Goal: Information Seeking & Learning: Learn about a topic

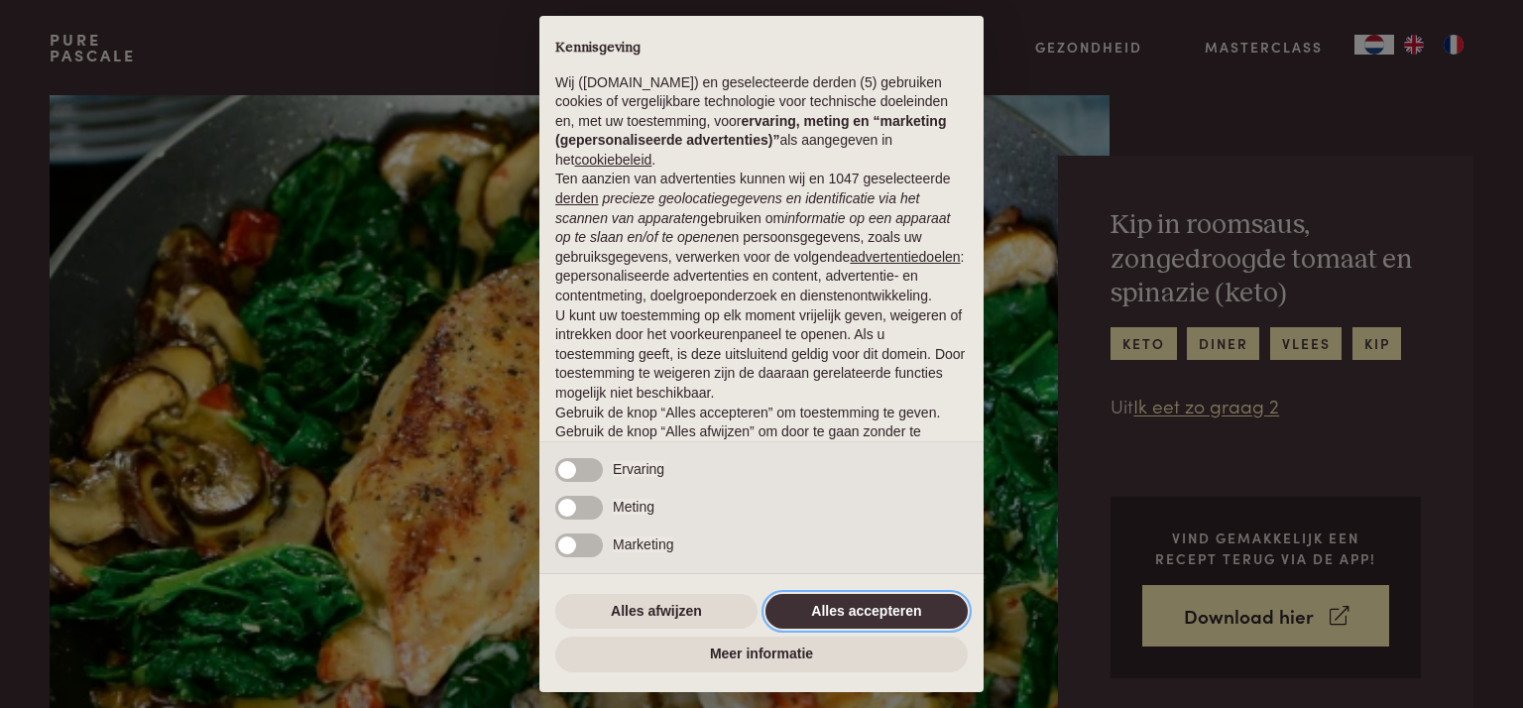
click at [859, 611] on button "Alles accepteren" at bounding box center [866, 612] width 202 height 36
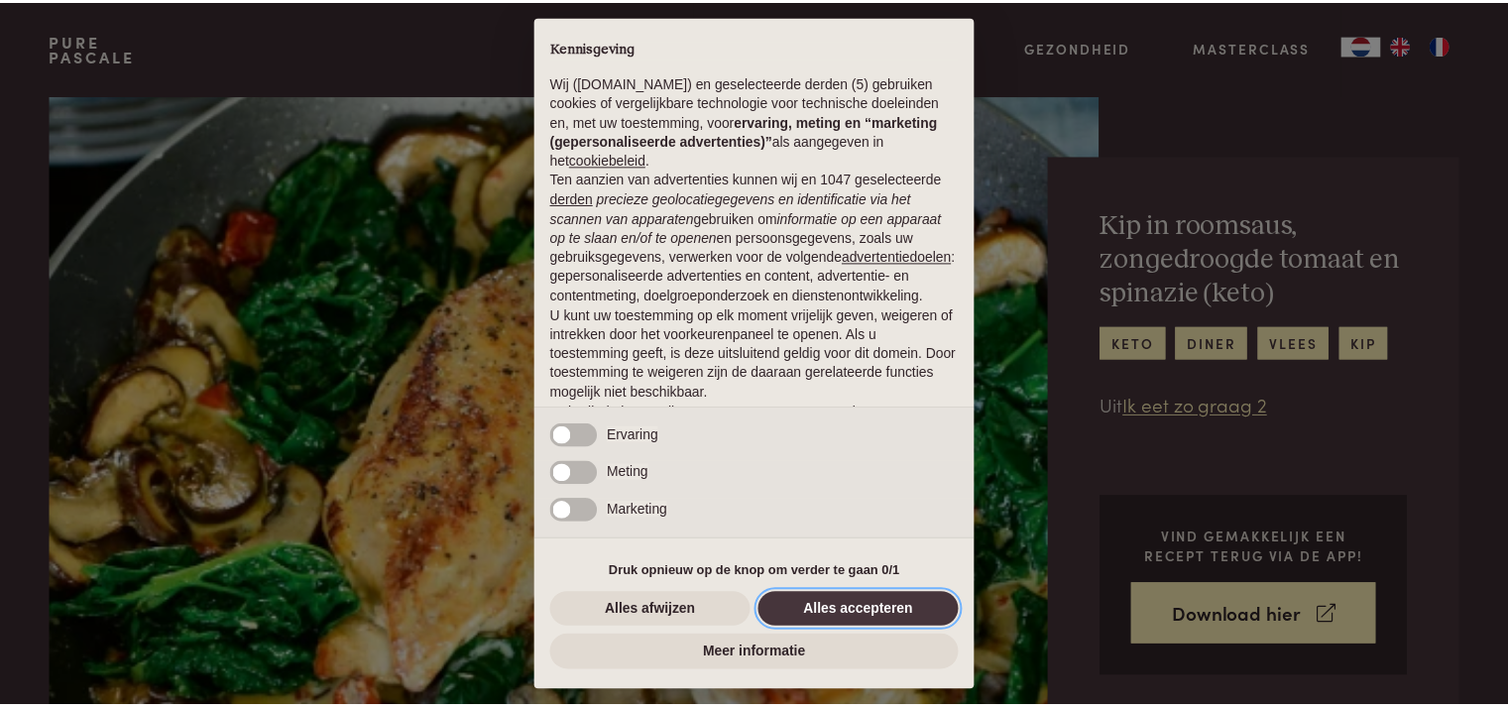
scroll to position [89, 0]
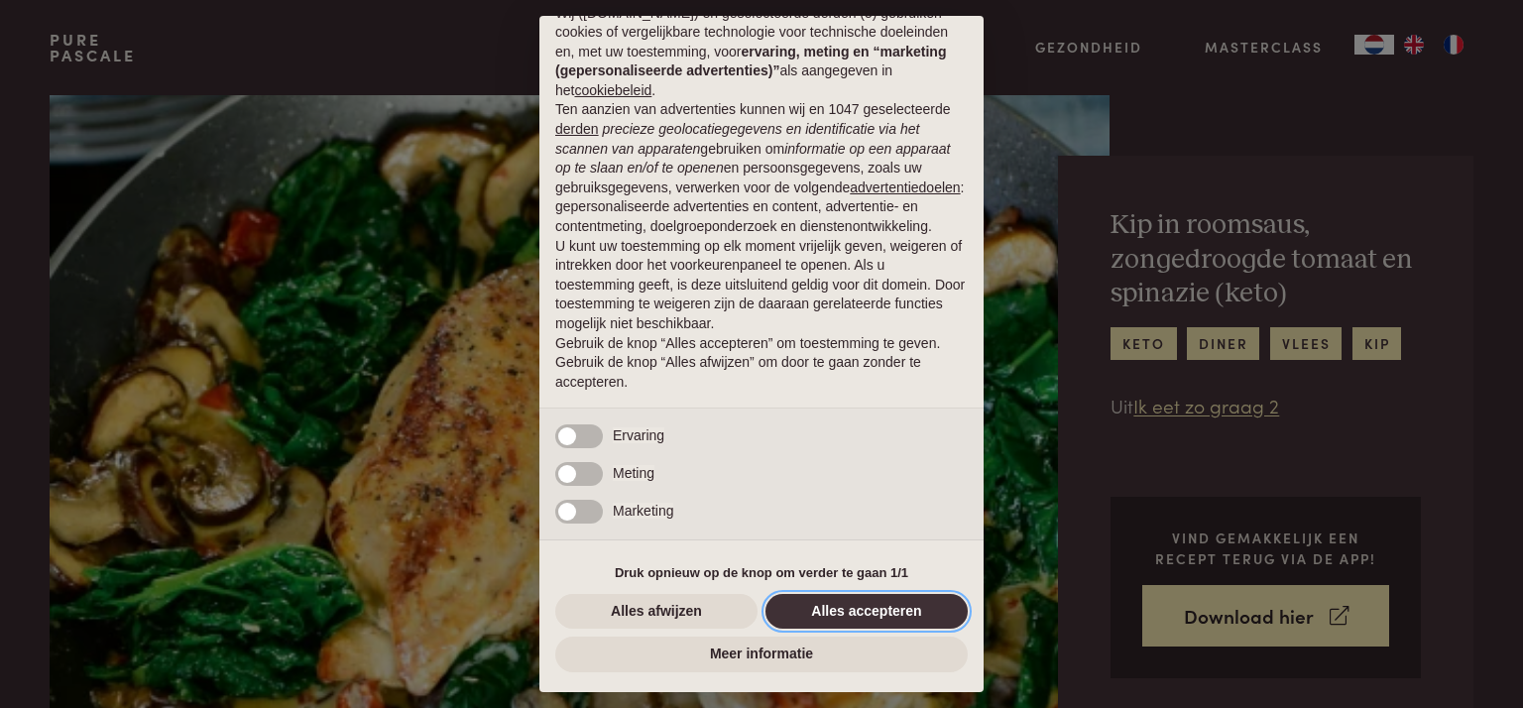
click at [861, 610] on button "Alles accepteren" at bounding box center [866, 612] width 202 height 36
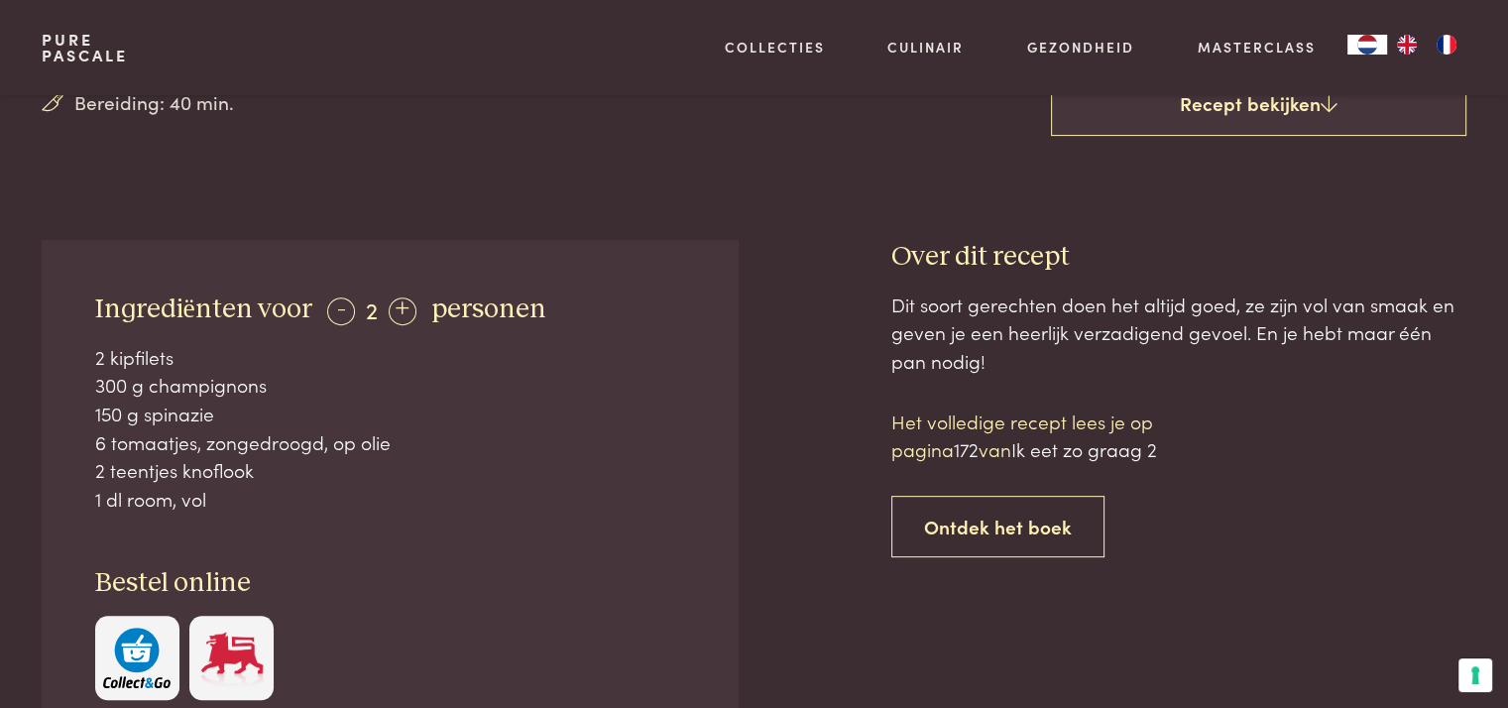
scroll to position [663, 0]
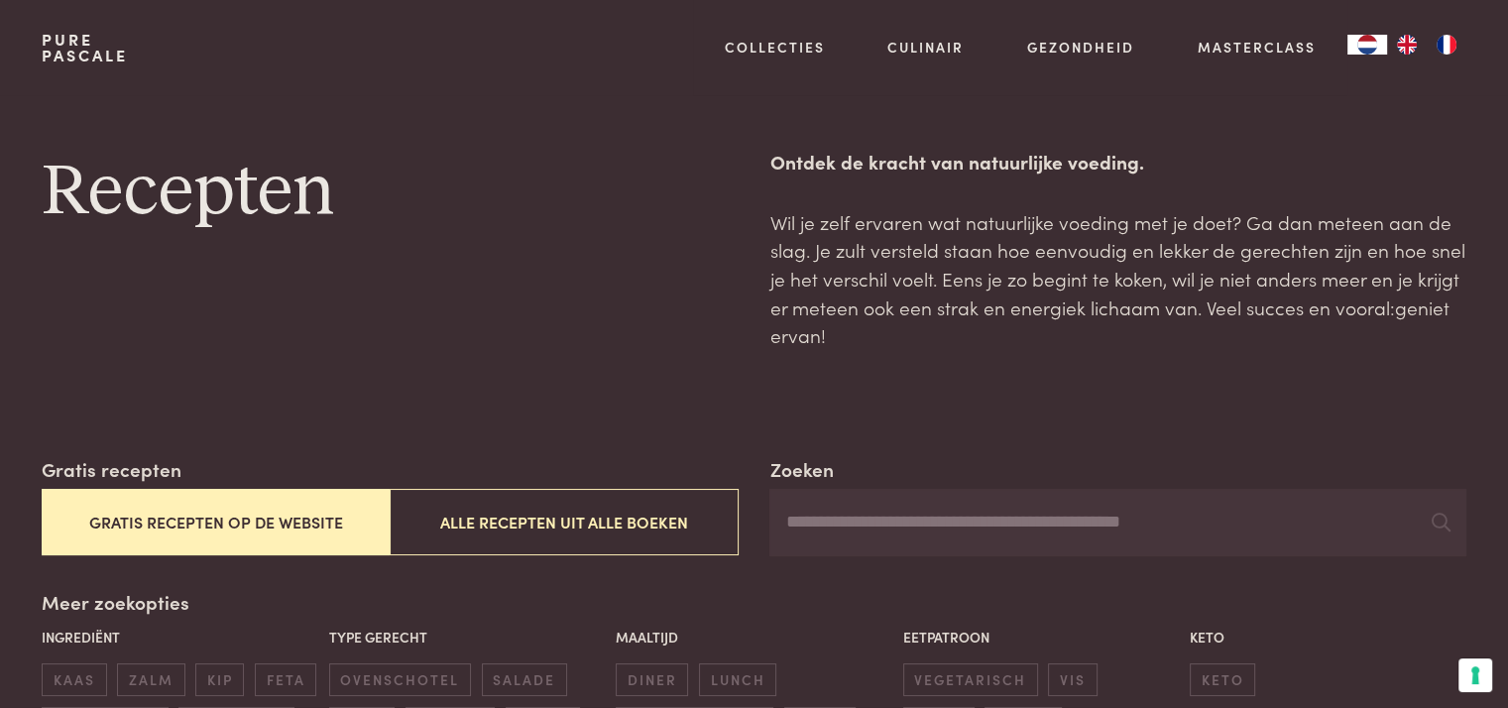
click at [218, 517] on button "Gratis recepten op de website" at bounding box center [216, 522] width 348 height 66
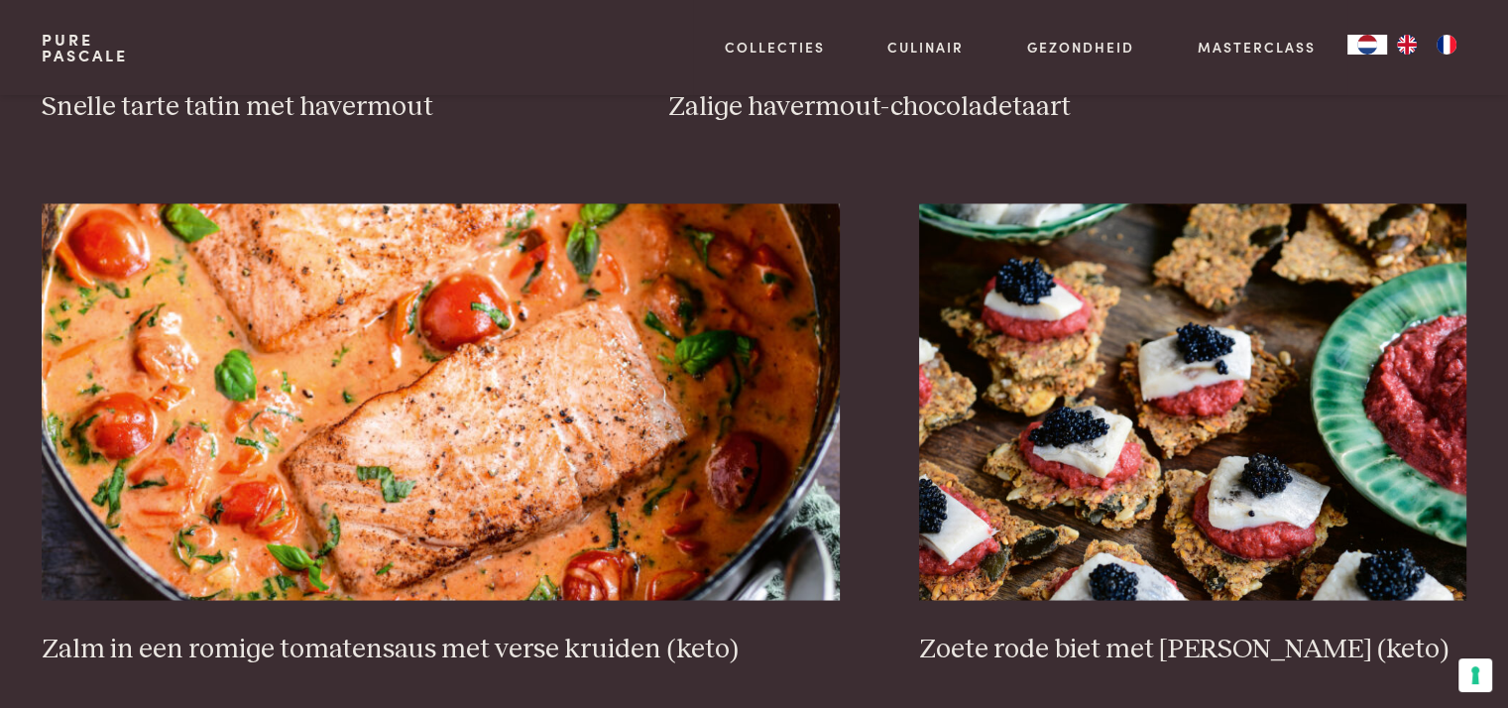
scroll to position [3712, 0]
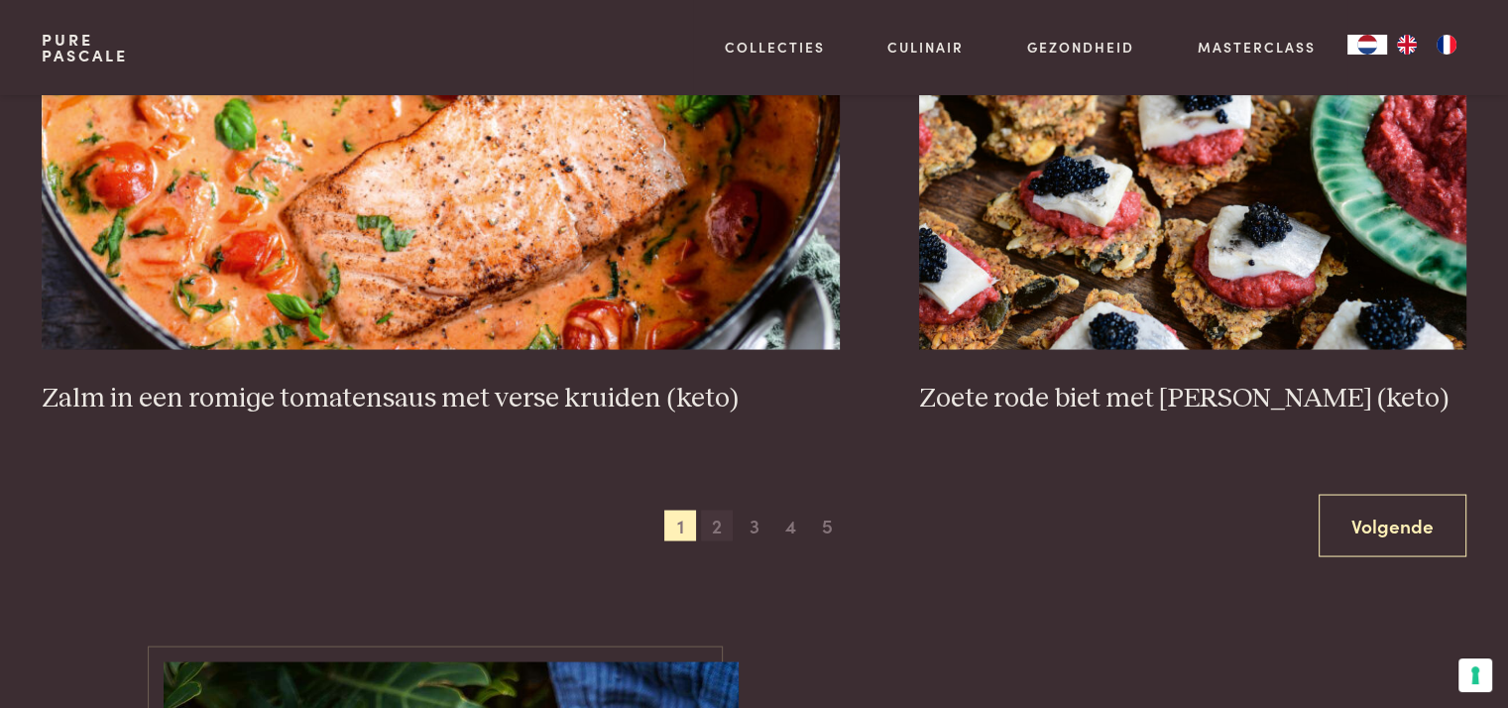
click at [725, 522] on span "2" at bounding box center [717, 526] width 32 height 32
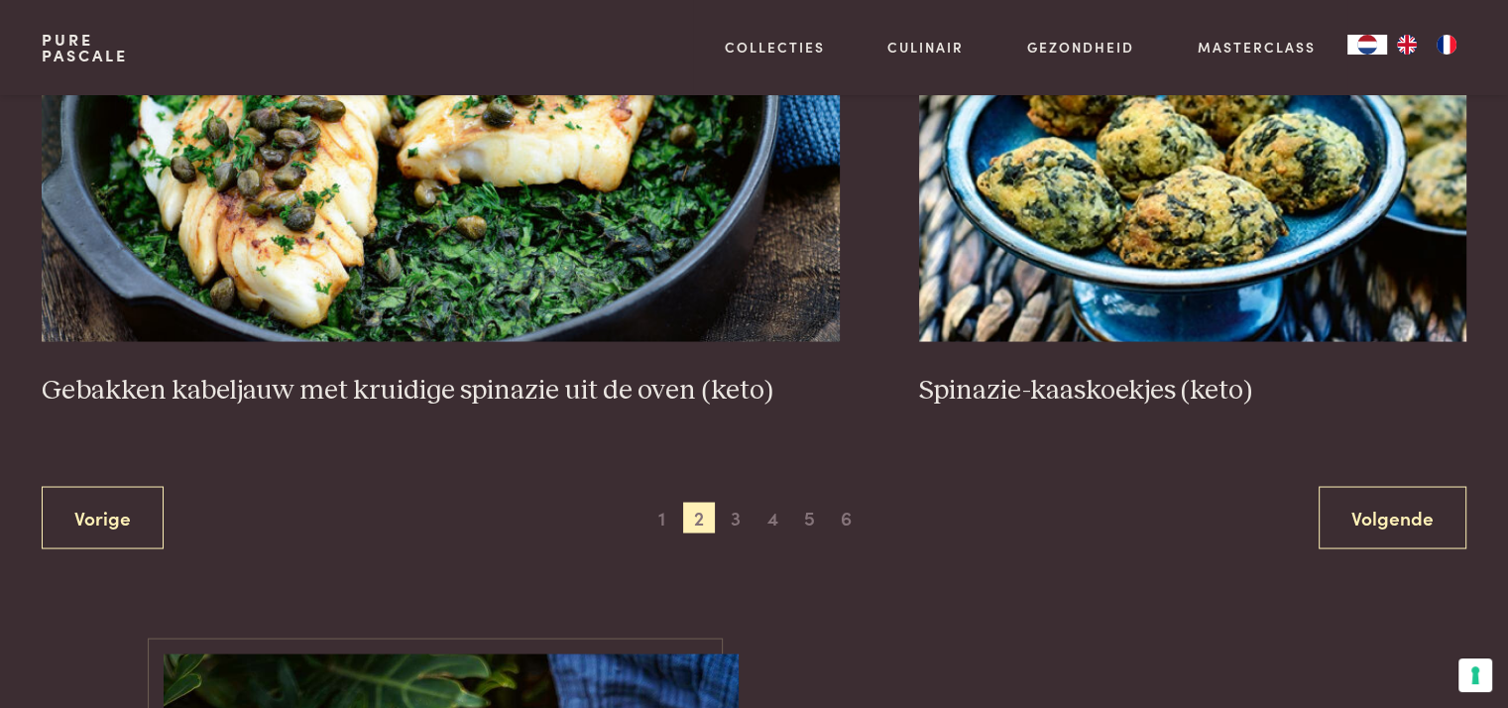
scroll to position [3709, 0]
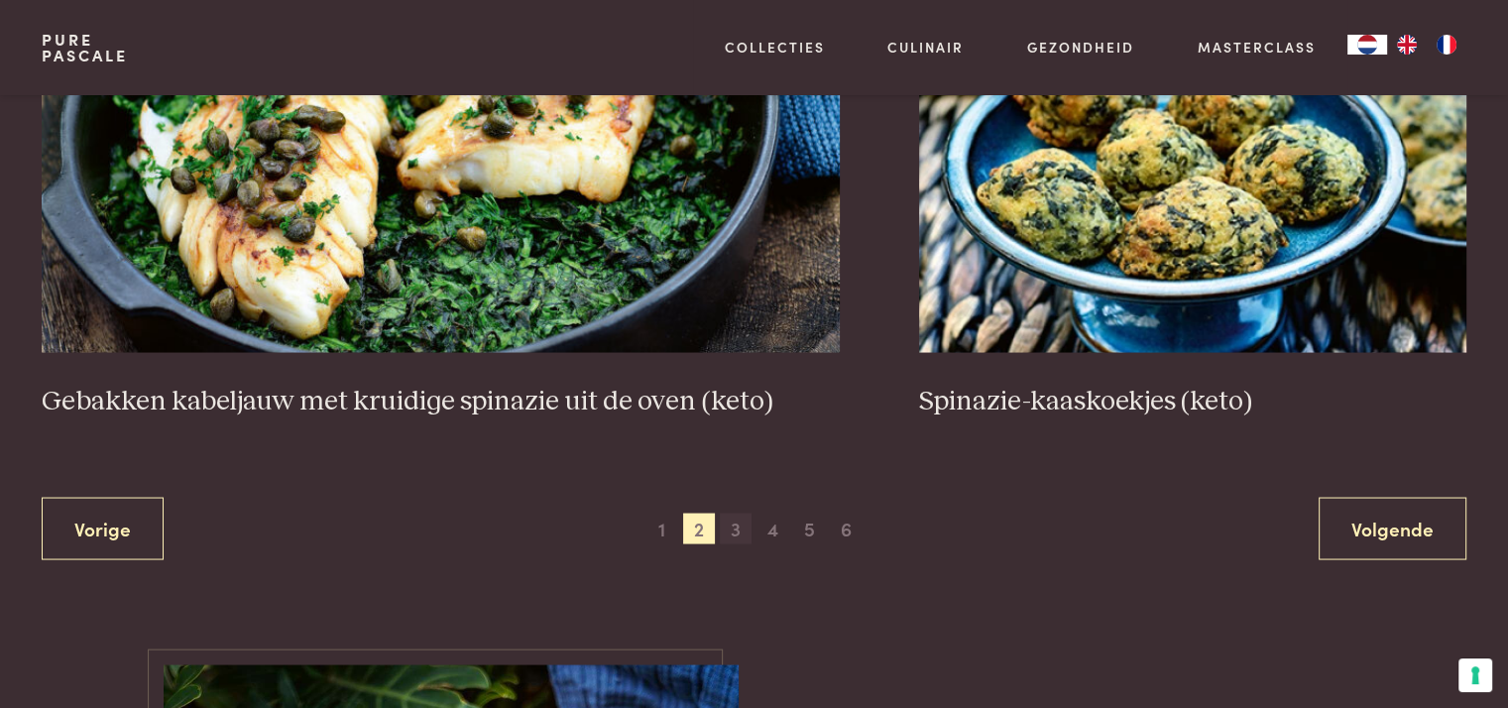
click at [740, 522] on span "3" at bounding box center [736, 529] width 32 height 32
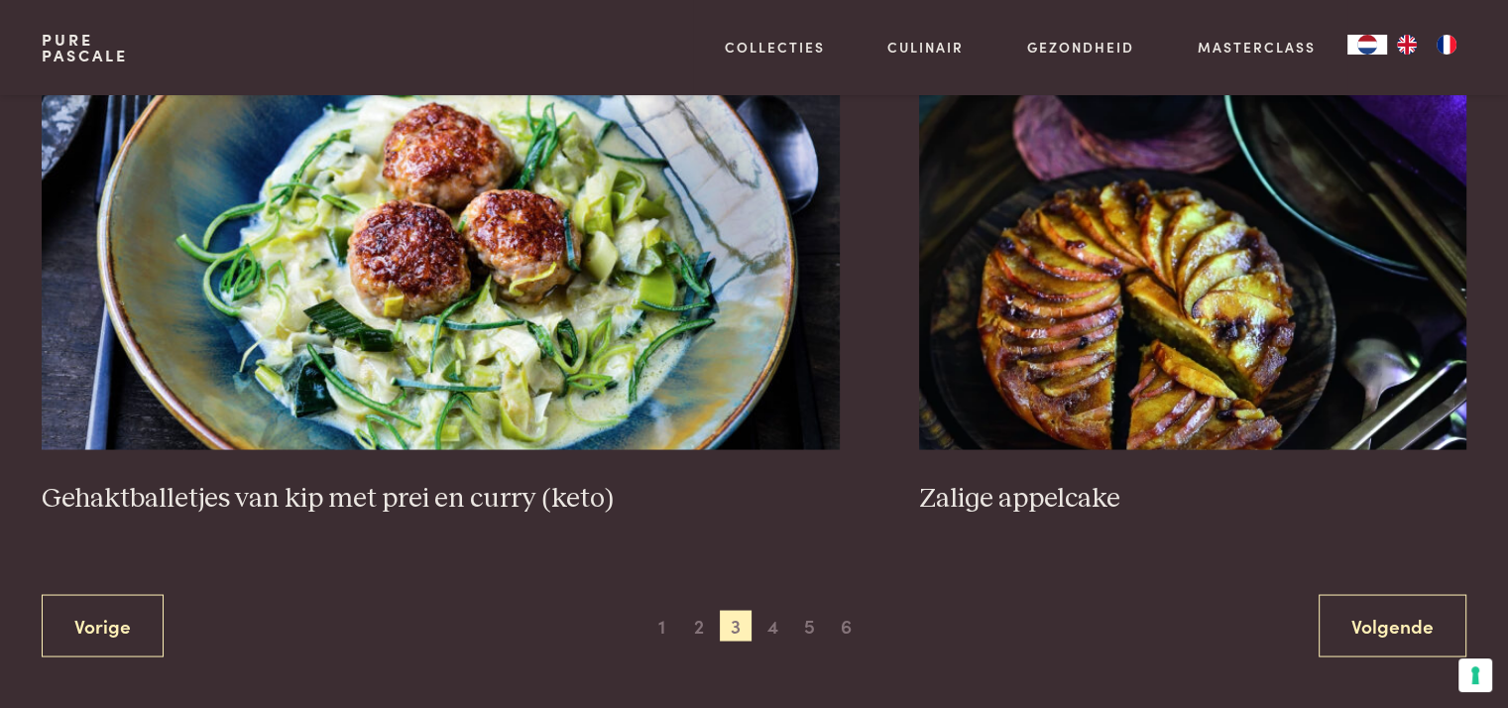
scroll to position [3659, 0]
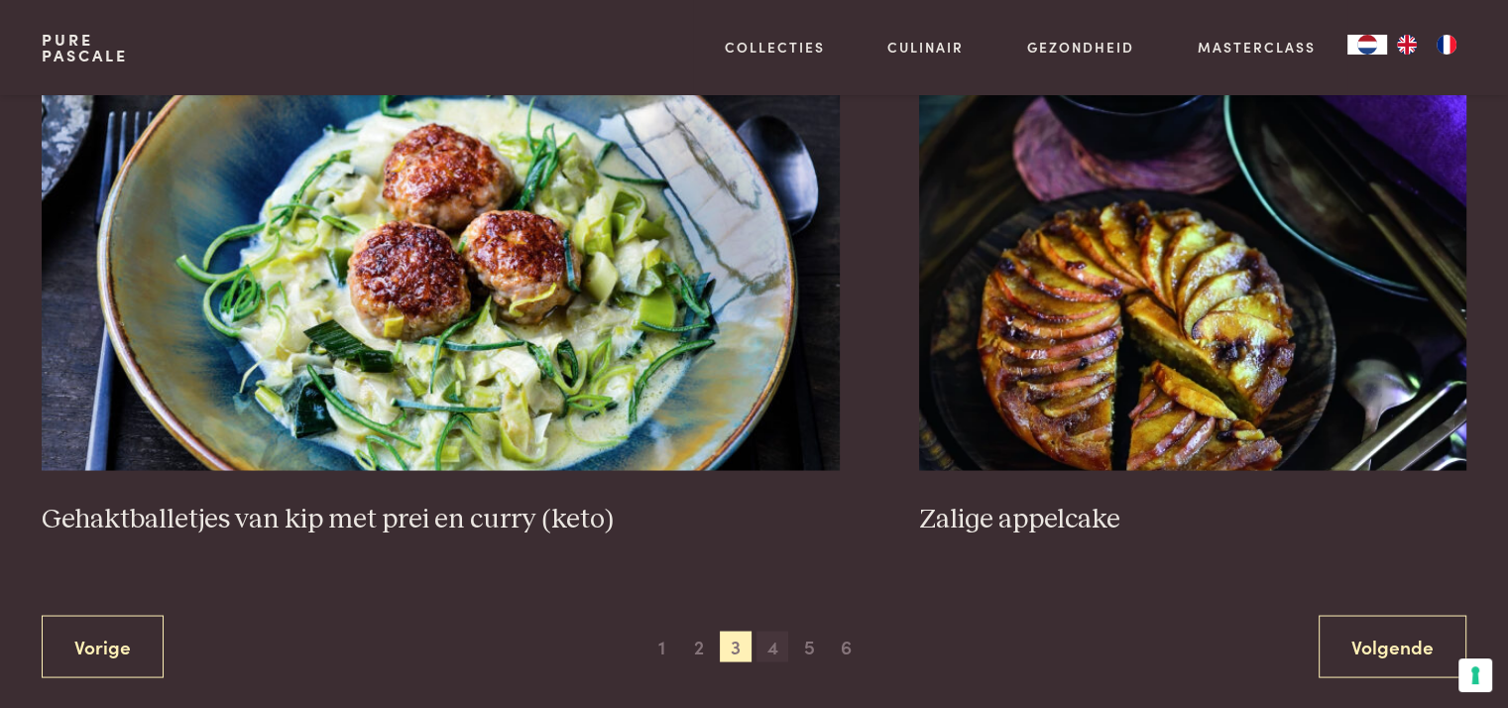
click at [769, 641] on span "4" at bounding box center [772, 647] width 32 height 32
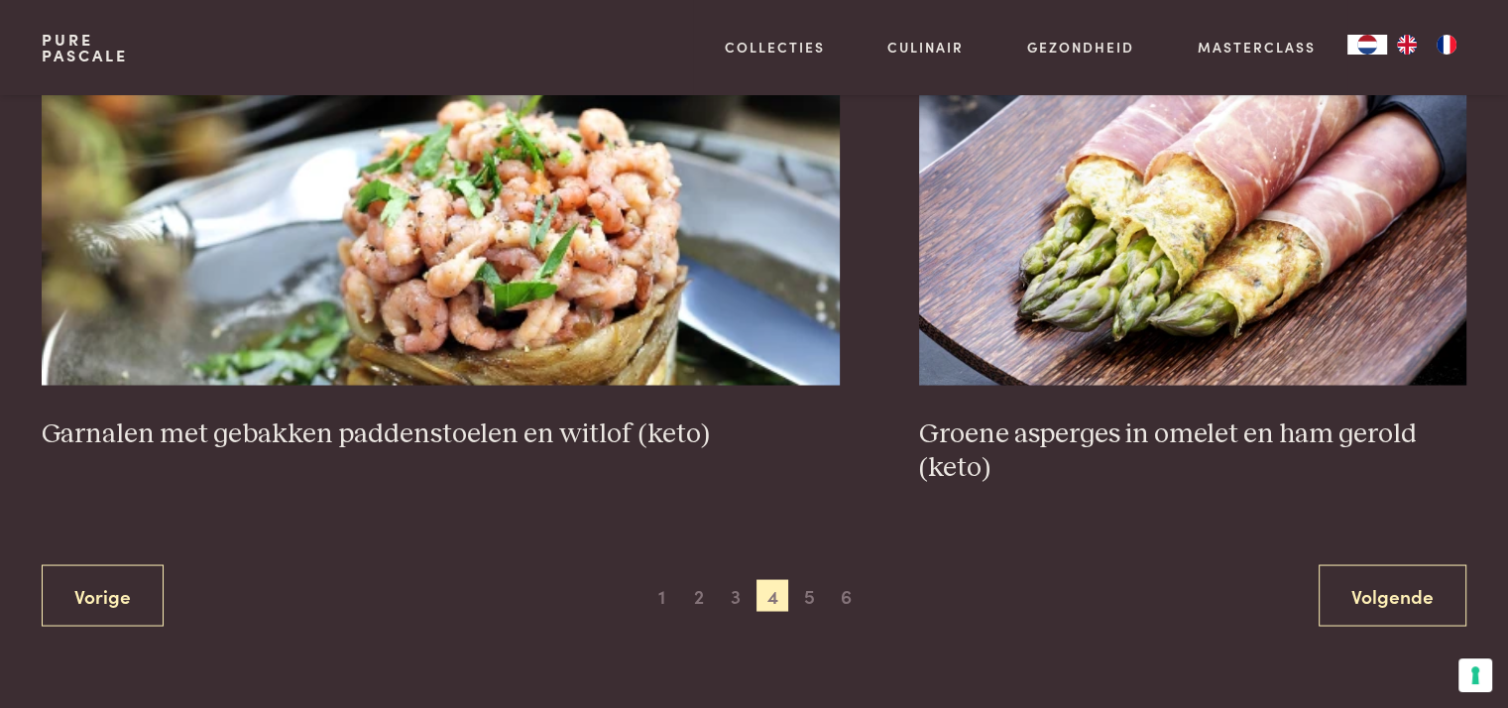
scroll to position [3666, 0]
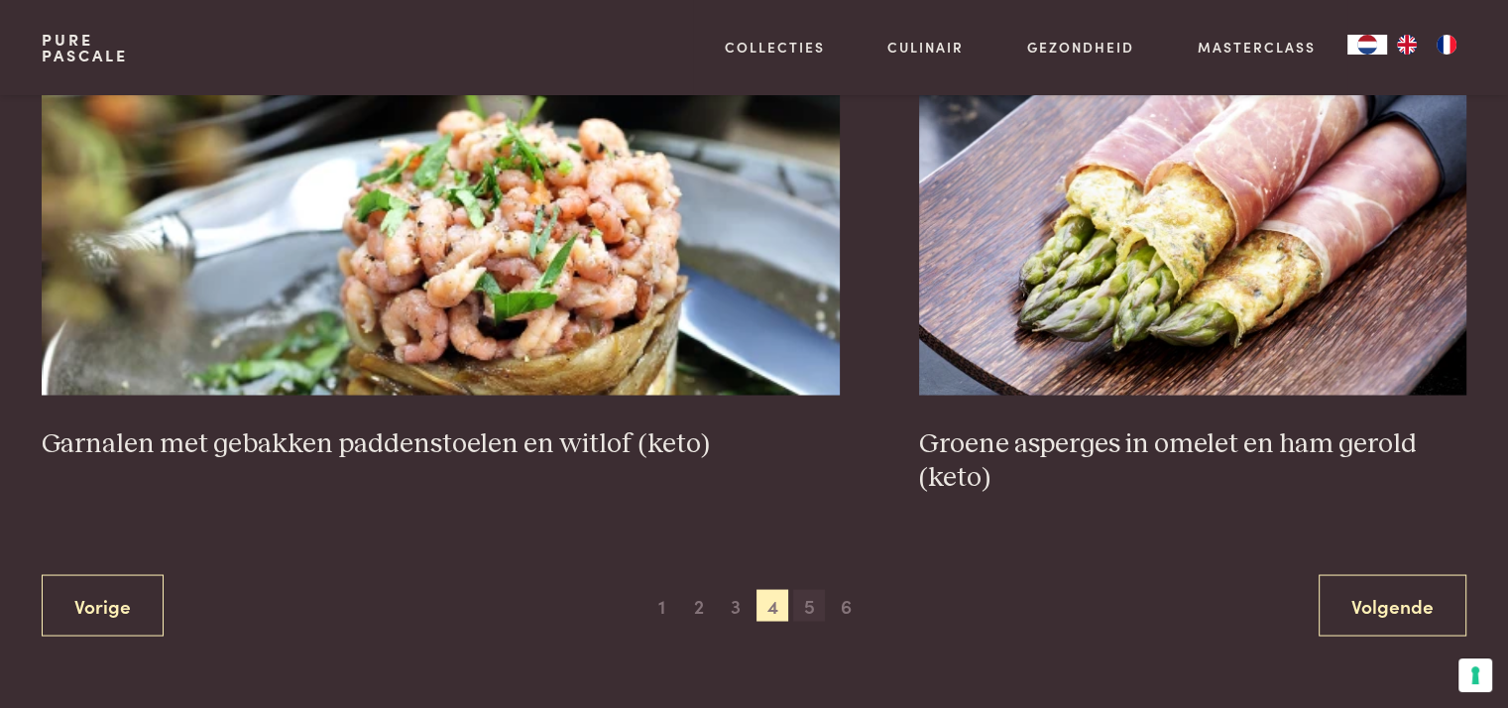
click at [811, 602] on span "5" at bounding box center [809, 605] width 32 height 32
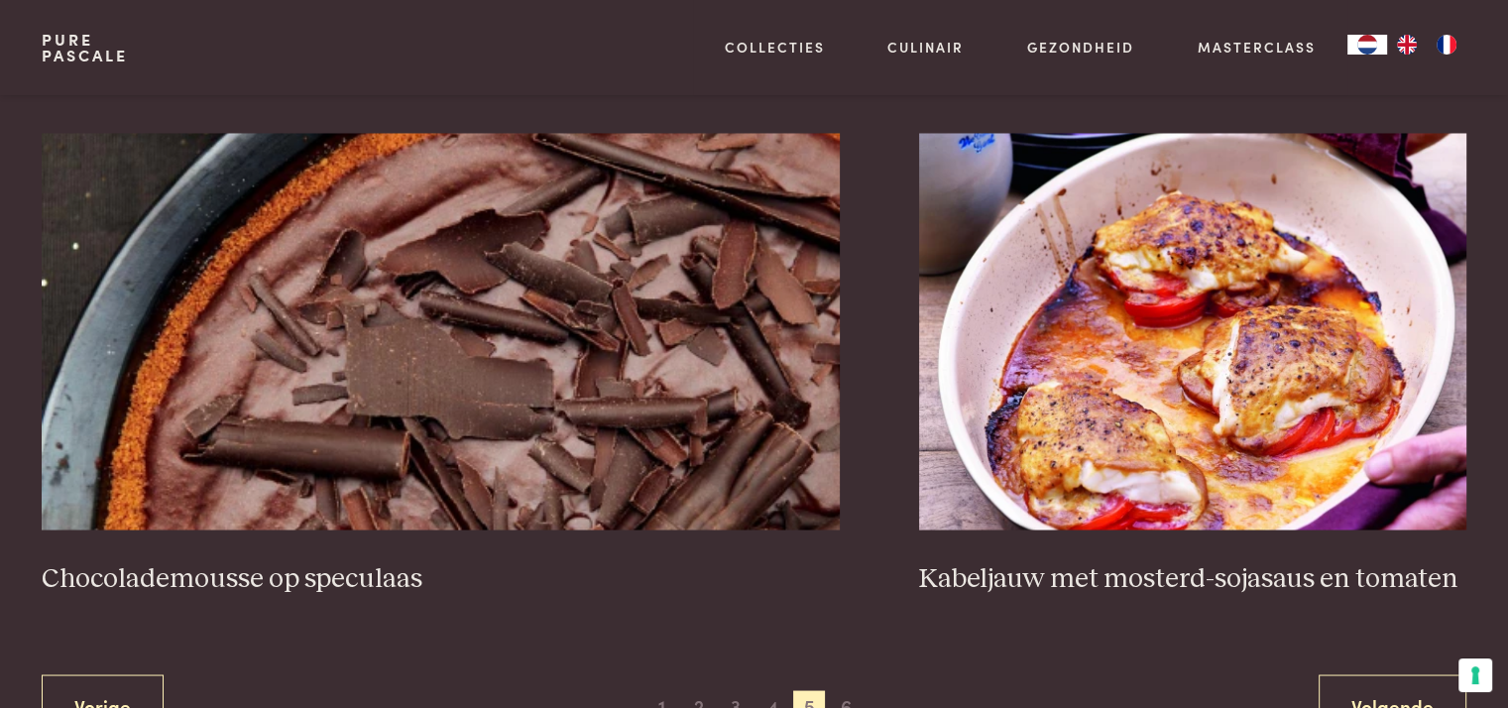
scroll to position [3605, 0]
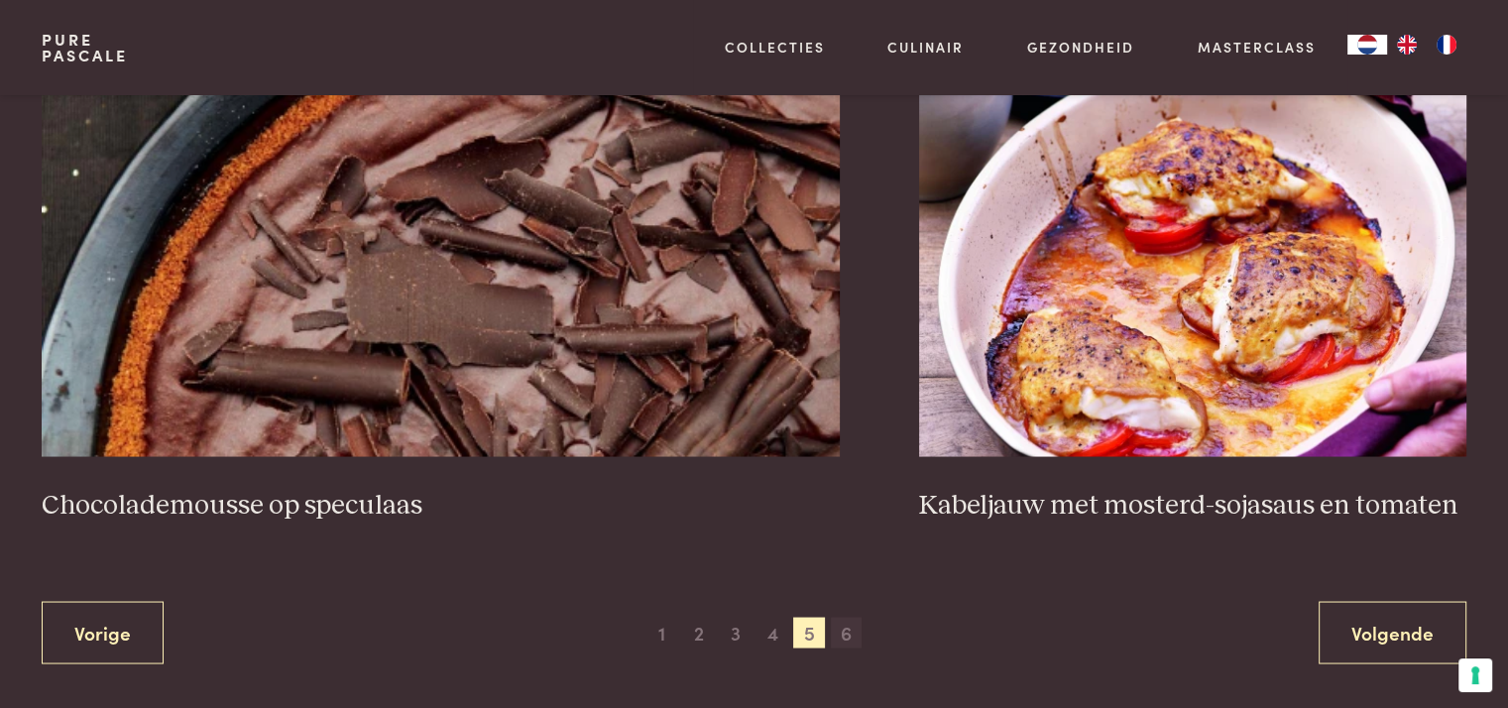
click at [845, 629] on span "6" at bounding box center [847, 633] width 32 height 32
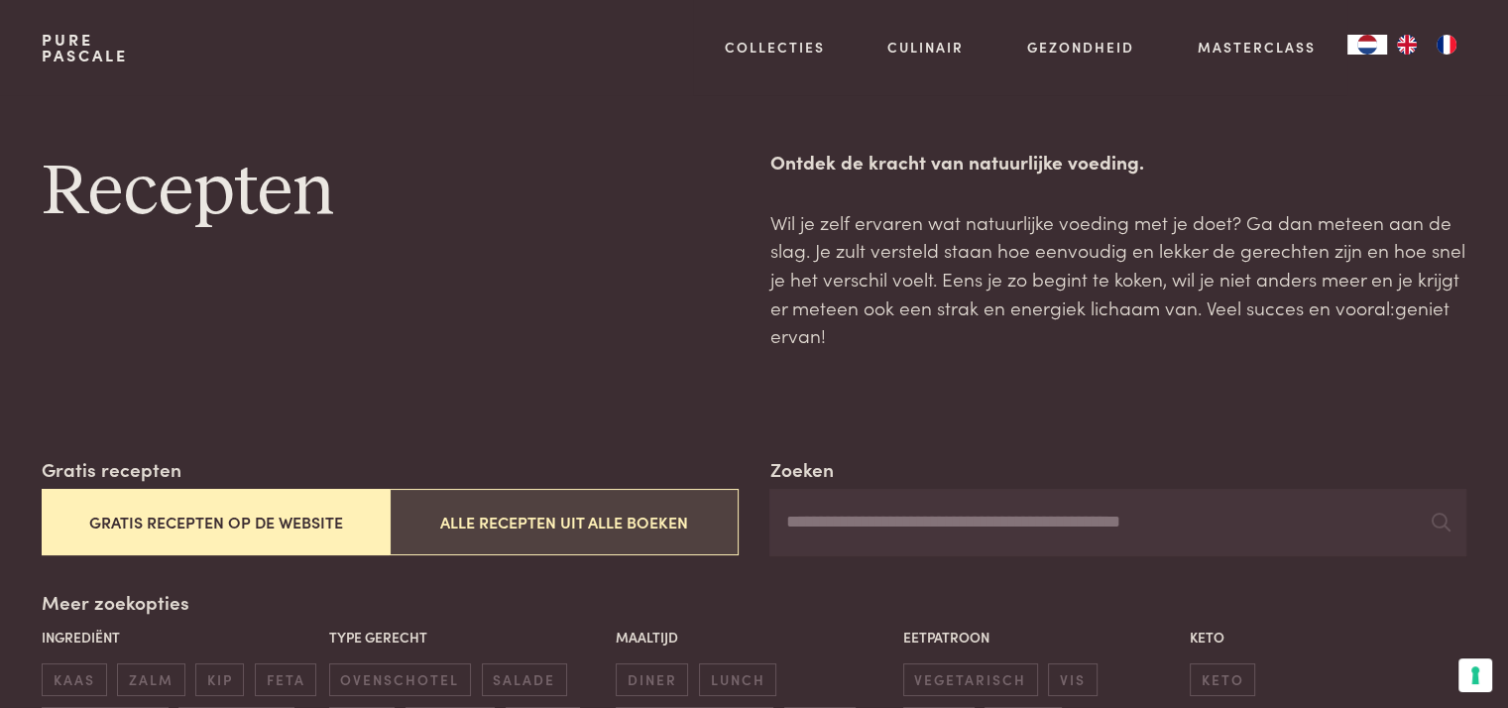
click at [535, 523] on button "Alle recepten uit alle boeken" at bounding box center [564, 522] width 348 height 66
